Goal: Transaction & Acquisition: Purchase product/service

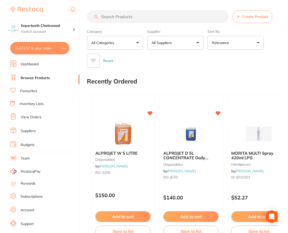
click at [131, 15] on input "search" at bounding box center [158, 16] width 142 height 13
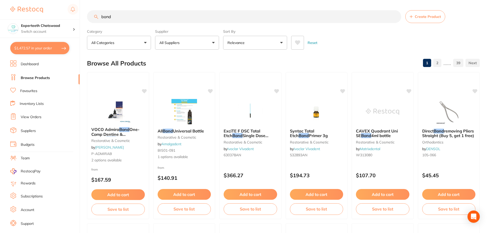
click at [139, 18] on input "bond" at bounding box center [244, 16] width 314 height 13
type input "b"
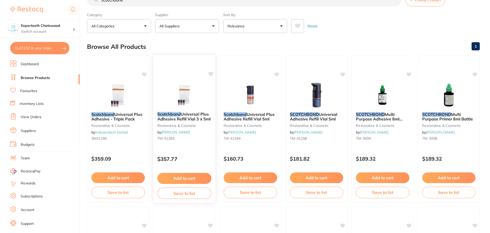
scroll to position [26, 0]
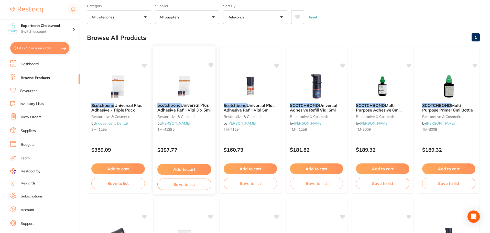
type input "scotchbone"
click at [166, 168] on button "Add to cart" at bounding box center [184, 169] width 54 height 11
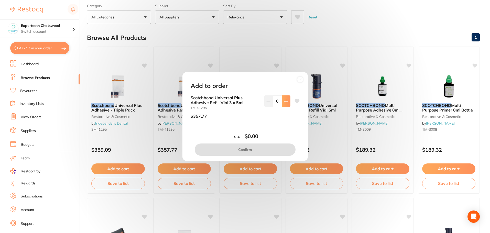
click at [285, 103] on icon at bounding box center [286, 101] width 4 height 4
type input "1"
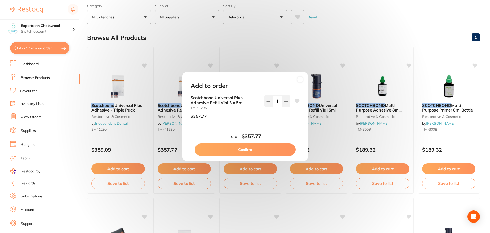
click at [252, 150] on button "Confirm" at bounding box center [245, 149] width 101 height 12
checkbox input "false"
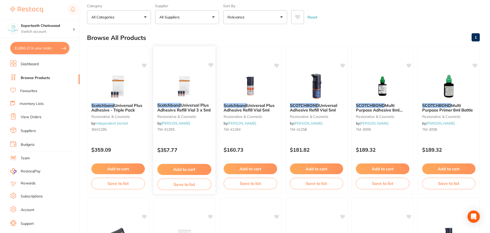
click at [184, 170] on button "Add to cart" at bounding box center [184, 169] width 54 height 11
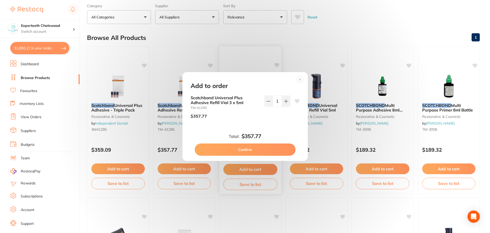
click at [249, 148] on button "Confirm" at bounding box center [245, 149] width 101 height 12
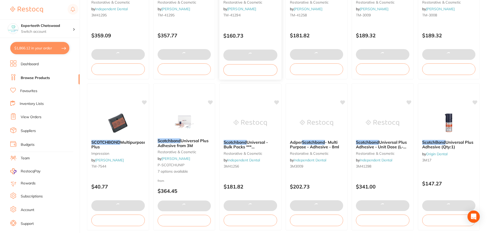
scroll to position [230, 0]
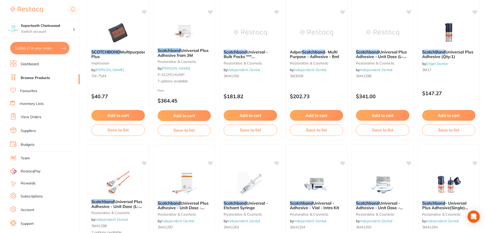
click at [32, 78] on link "Browse Products" at bounding box center [35, 77] width 29 height 5
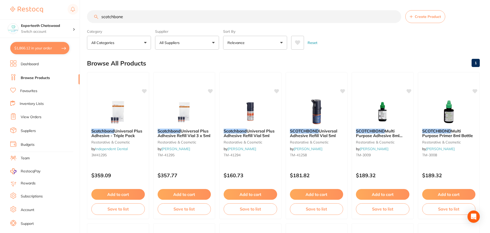
drag, startPoint x: 37, startPoint y: 51, endPoint x: 79, endPoint y: 75, distance: 48.5
click at [37, 51] on button "$1,866.12 in your order" at bounding box center [39, 48] width 59 height 12
checkbox input "true"
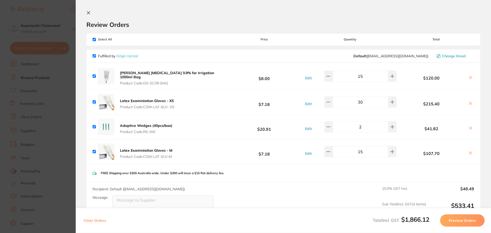
scroll to position [26, 0]
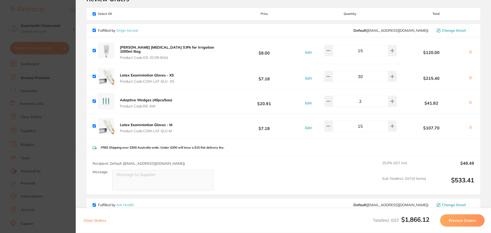
drag, startPoint x: 368, startPoint y: 48, endPoint x: 356, endPoint y: 49, distance: 12.7
click at [288, 49] on input "15" at bounding box center [360, 50] width 55 height 11
type input "10"
click at [288, 32] on div "Fulfilled by Origin Dental Default ( [EMAIL_ADDRESS][DOMAIN_NAME] ) Change Email" at bounding box center [283, 30] width 381 height 5
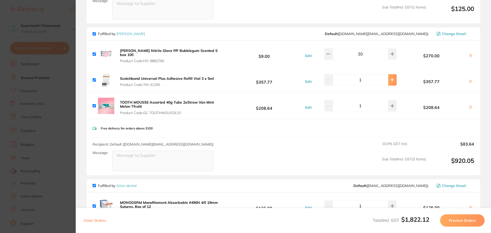
scroll to position [435, 0]
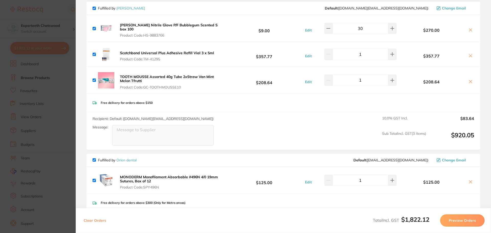
drag, startPoint x: 388, startPoint y: 43, endPoint x: 363, endPoint y: 90, distance: 53.2
click at [288, 49] on button at bounding box center [392, 54] width 8 height 11
type input "2"
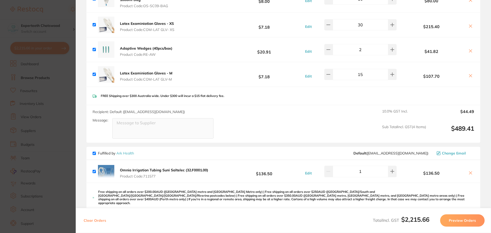
scroll to position [0, 0]
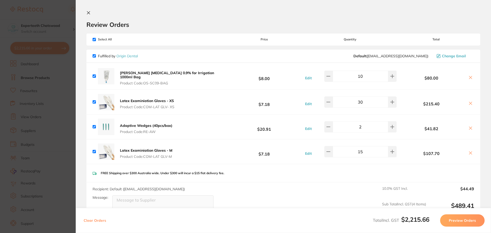
click at [89, 15] on button at bounding box center [89, 13] width 6 height 5
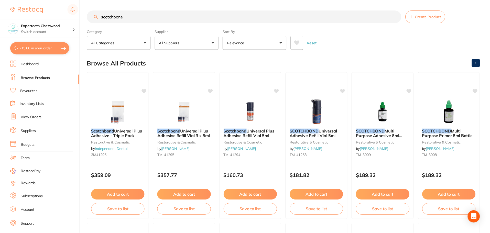
scroll to position [230, 0]
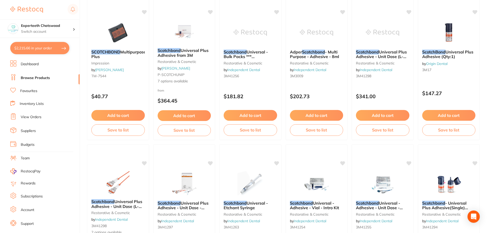
click at [28, 62] on link "Dashboard" at bounding box center [30, 64] width 18 height 5
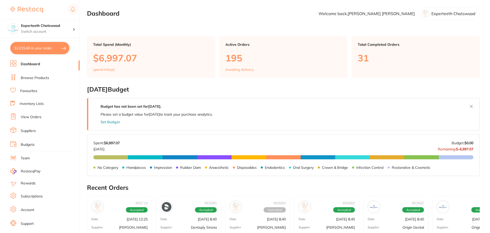
click at [35, 76] on link "Browse Products" at bounding box center [35, 77] width 28 height 5
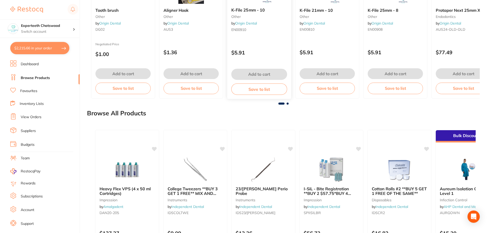
scroll to position [565, 0]
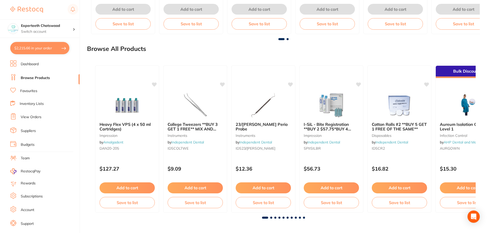
click at [32, 65] on link "Dashboard" at bounding box center [30, 64] width 18 height 5
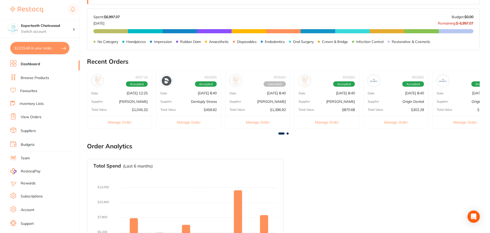
scroll to position [172, 0]
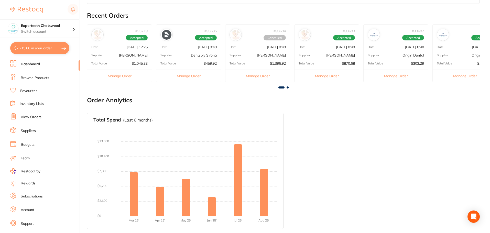
click at [191, 56] on p "Dentsply Sirona" at bounding box center [204, 55] width 26 height 4
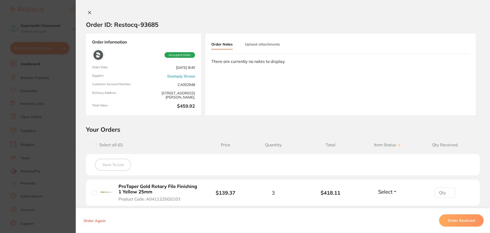
click at [89, 13] on icon at bounding box center [89, 12] width 4 height 4
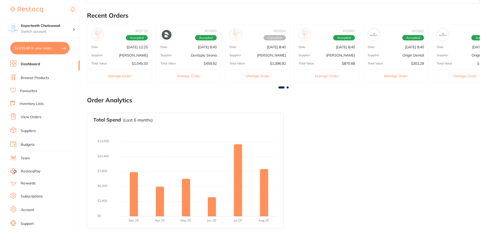
click at [30, 90] on link "Favourites" at bounding box center [28, 90] width 17 height 5
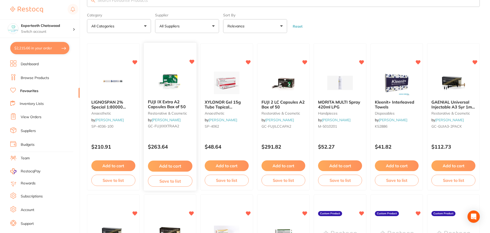
scroll to position [26, 0]
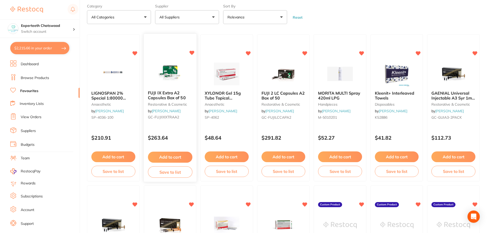
click at [169, 105] on small "restorative & cosmetic" at bounding box center [170, 104] width 44 height 4
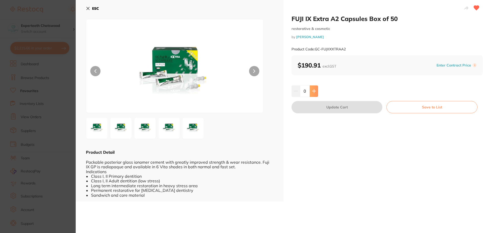
click at [288, 89] on icon at bounding box center [314, 91] width 4 height 4
type input "1"
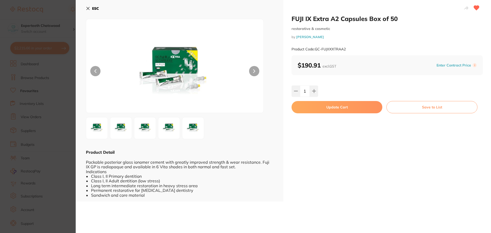
click at [288, 106] on button "Update Cart" at bounding box center [336, 107] width 91 height 12
checkbox input "false"
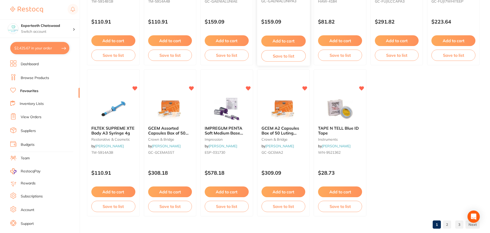
scroll to position [1058, 0]
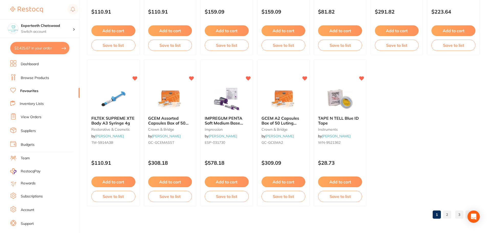
click at [288, 216] on link "2" at bounding box center [447, 214] width 8 height 10
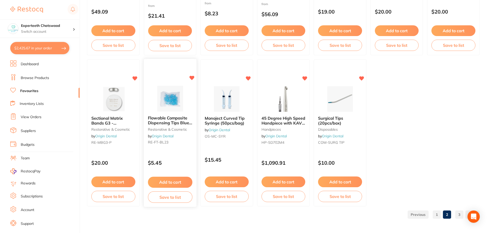
click at [172, 181] on button "Add to cart" at bounding box center [170, 182] width 44 height 11
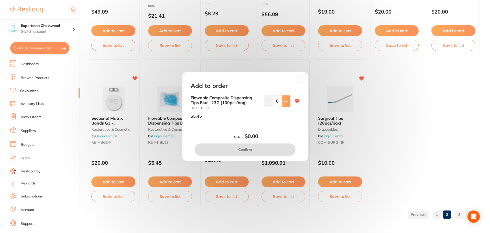
click at [287, 101] on button at bounding box center [286, 100] width 8 height 11
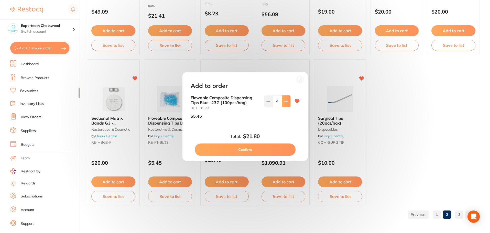
type input "5"
click at [252, 149] on button "Confirm" at bounding box center [245, 149] width 101 height 12
checkbox input "false"
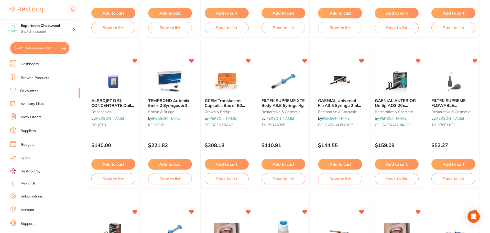
scroll to position [470, 0]
